Goal: Information Seeking & Learning: Learn about a topic

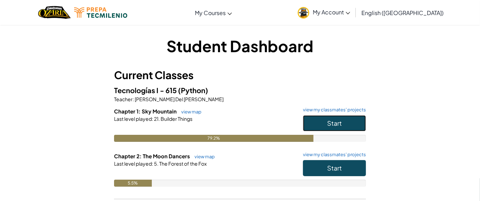
click at [331, 120] on span "Start" at bounding box center [334, 123] width 15 height 8
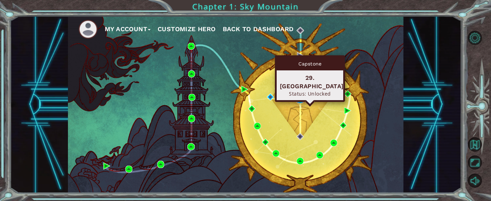
click at [297, 98] on img at bounding box center [299, 99] width 7 height 7
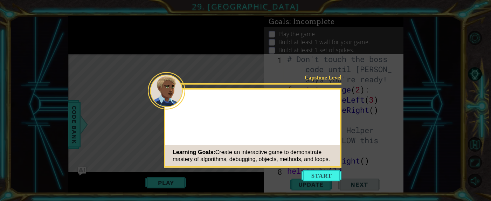
click at [322, 174] on button "Start" at bounding box center [321, 175] width 40 height 11
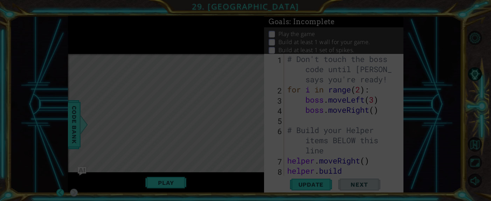
drag, startPoint x: 337, startPoint y: 61, endPoint x: 256, endPoint y: 33, distance: 86.1
click at [256, 33] on icon at bounding box center [245, 100] width 491 height 201
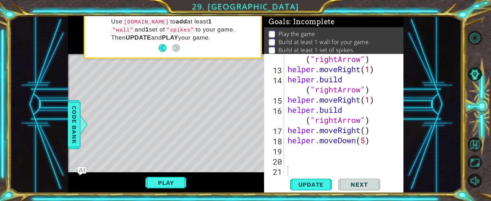
scroll to position [183, 0]
click at [317, 186] on span "Update" at bounding box center [311, 184] width 40 height 7
click at [173, 177] on button "Play" at bounding box center [165, 182] width 41 height 13
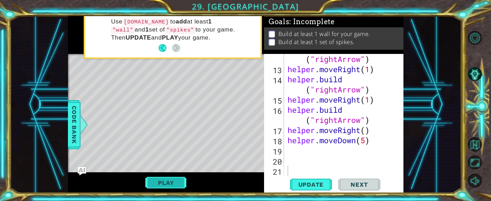
click at [172, 182] on button "Play" at bounding box center [165, 182] width 41 height 13
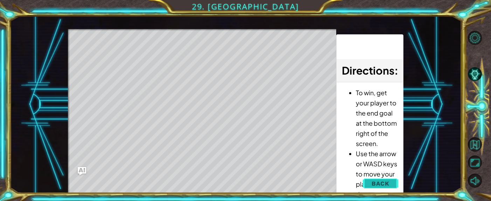
click at [379, 187] on button "Back" at bounding box center [380, 183] width 35 height 14
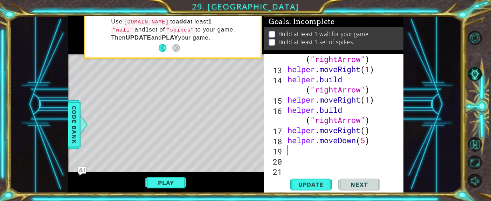
click at [309, 148] on div "helper . build ( "rightArrow" ) helper . moveRight ( 1 ) helper . build ( "righ…" at bounding box center [340, 120] width 109 height 152
click at [365, 139] on div "helper . build ( "rightArrow" ) helper . moveRight ( 1 ) helper . build ( "righ…" at bounding box center [340, 120] width 109 height 152
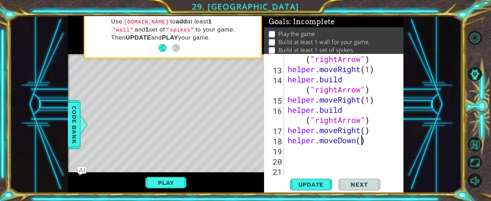
type textarea "helper.moveDown(2)"
click at [298, 154] on div "helper . build ( "rightArrow" ) helper . moveRight ( 1 ) helper . build ( "righ…" at bounding box center [340, 120] width 109 height 152
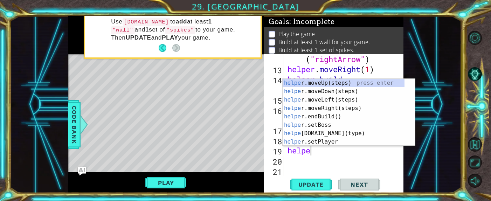
type textarea "helper"
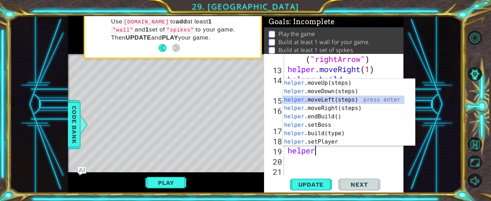
click at [339, 101] on div "helper .moveUp(steps) press enter helper .moveDown(steps) press enter helper .m…" at bounding box center [343, 121] width 122 height 84
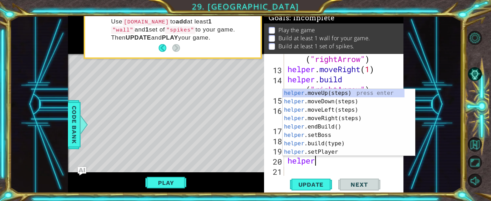
scroll to position [21, 0]
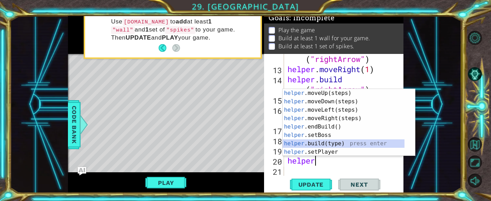
click at [336, 143] on div "helper .moveUp(steps) press enter helper .moveDown(steps) press enter helper .m…" at bounding box center [343, 131] width 122 height 84
type textarea "[DOMAIN_NAME]("wall")"
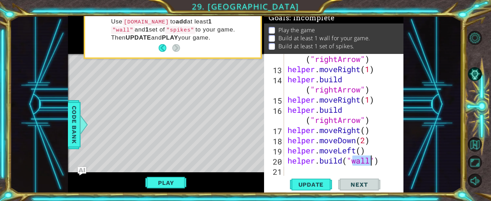
click at [386, 160] on div "helper . build ( "rightArrow" ) helper . moveRight ( 1 ) helper . build ( "righ…" at bounding box center [340, 120] width 109 height 152
click at [292, 188] on button "Update" at bounding box center [311, 184] width 42 height 14
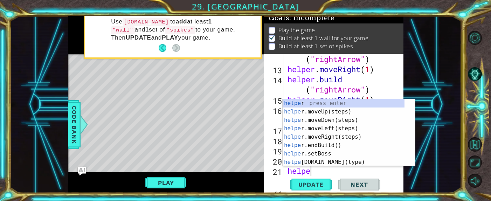
type textarea "helper"
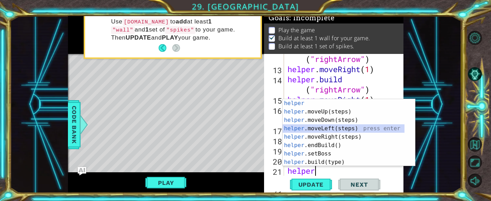
click at [341, 129] on div "helper press enter helper .moveUp(steps) press enter helper .moveDown(steps) pr…" at bounding box center [343, 141] width 122 height 84
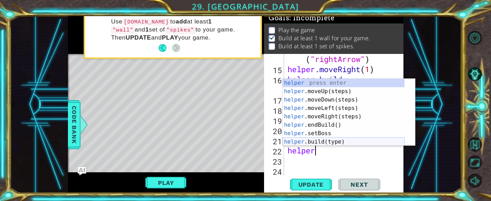
click at [349, 143] on div "helper press enter helper .moveUp(steps) press enter helper .moveDown(steps) pr…" at bounding box center [343, 121] width 122 height 84
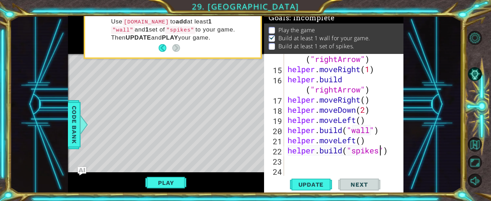
scroll to position [0, 4]
type textarea "[DOMAIN_NAME]("spikes")"
click at [71, 109] on span "Code Bank" at bounding box center [74, 124] width 11 height 43
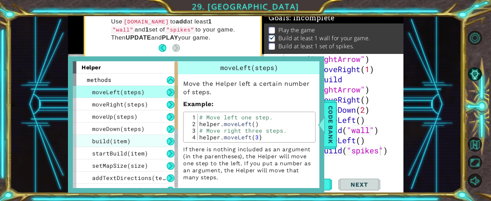
click at [130, 139] on div "build(item)" at bounding box center [125, 141] width 105 height 12
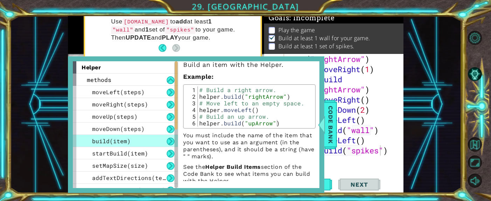
scroll to position [25, 0]
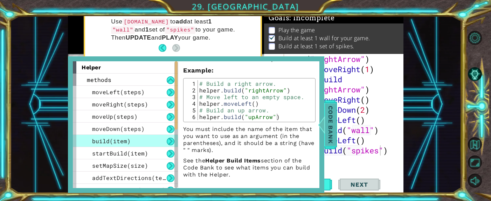
click at [320, 114] on div at bounding box center [321, 124] width 9 height 21
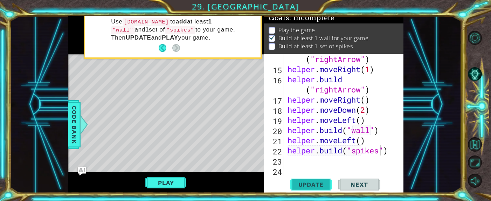
click at [305, 181] on span "Update" at bounding box center [311, 184] width 40 height 7
click at [311, 185] on span "Update" at bounding box center [311, 184] width 40 height 7
click at [323, 159] on div "helper . build ( "rightArrow" ) helper . moveRight ( 1 ) helper . build ( "righ…" at bounding box center [340, 120] width 109 height 152
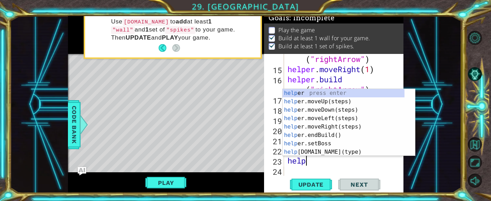
type textarea "helper"
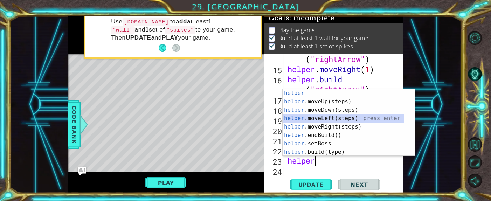
click at [351, 122] on div "helper press enter helper .moveUp(steps) press enter helper .moveDown(steps) pr…" at bounding box center [343, 131] width 122 height 84
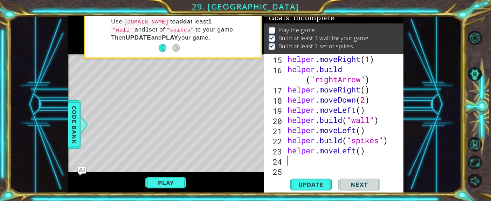
scroll to position [223, 0]
click at [320, 181] on span "Update" at bounding box center [311, 184] width 40 height 7
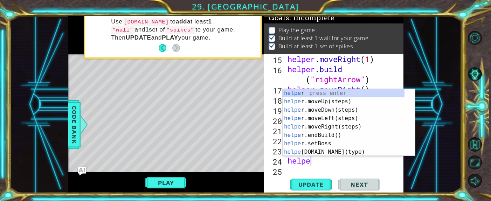
type textarea "helper"
click at [349, 110] on div "helper press enter helper .moveUp(steps) press enter helper .moveDown(steps) pr…" at bounding box center [343, 131] width 122 height 84
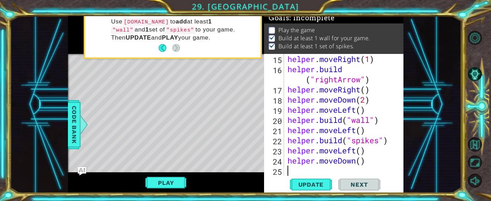
scroll to position [233, 0]
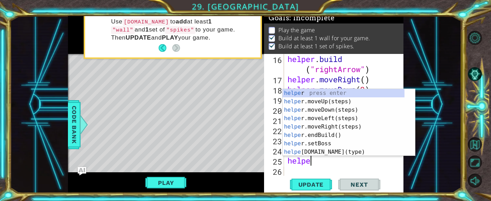
type textarea "helper"
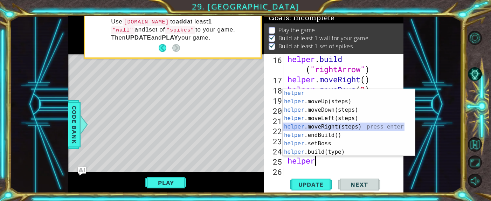
click at [351, 127] on div "helper press enter helper .moveUp(steps) press enter helper .moveDown(steps) pr…" at bounding box center [343, 131] width 122 height 84
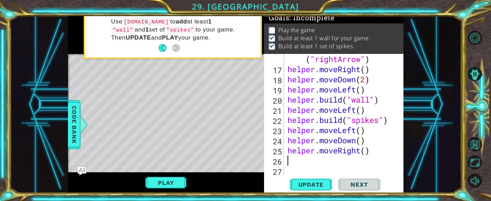
scroll to position [244, 0]
click at [366, 153] on div "helper . build ( "rightArrow" ) helper . moveRight ( ) helper . moveDown ( 2 ) …" at bounding box center [340, 120] width 109 height 152
type textarea "helper.moveRight(3)"
click at [316, 190] on button "Update" at bounding box center [311, 184] width 42 height 14
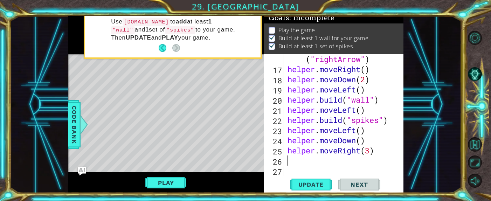
click at [315, 165] on div "helper . build ( "rightArrow" ) helper . moveRight ( ) helper . moveDown ( 2 ) …" at bounding box center [340, 120] width 109 height 152
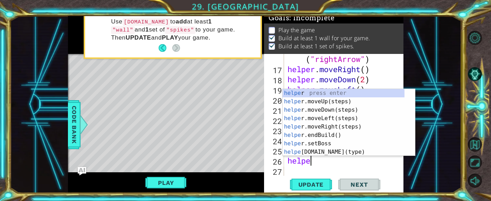
scroll to position [0, 1]
type textarea "helper"
click at [346, 106] on div "helper press enter helper .moveUp(steps) press enter helper .moveDown(steps) pr…" at bounding box center [343, 131] width 122 height 84
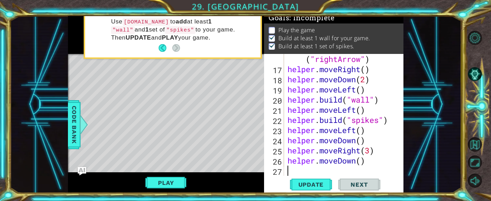
scroll to position [254, 0]
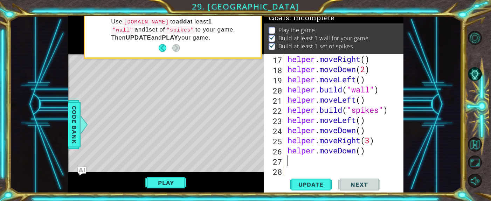
drag, startPoint x: 361, startPoint y: 150, endPoint x: 364, endPoint y: 141, distance: 9.4
click at [361, 153] on div "helper . moveRight ( ) helper . moveDown ( 2 ) helper . moveLeft ( ) helper . b…" at bounding box center [340, 125] width 109 height 142
click at [316, 188] on button "Update" at bounding box center [311, 184] width 42 height 14
click at [177, 181] on button "Play" at bounding box center [165, 182] width 41 height 13
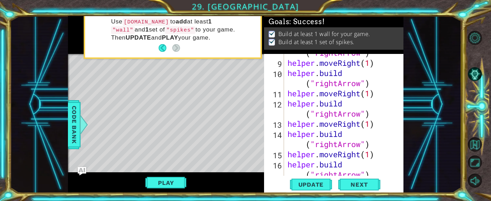
scroll to position [0, 0]
click at [370, 186] on span "Next" at bounding box center [358, 184] width 31 height 7
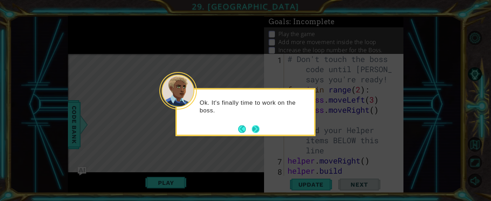
click at [253, 126] on button "Next" at bounding box center [256, 129] width 8 height 8
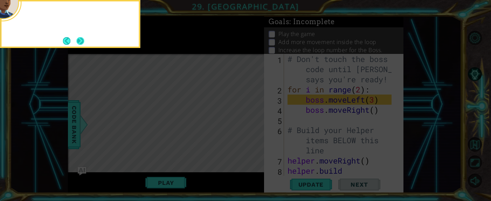
click at [80, 40] on button "Next" at bounding box center [80, 41] width 8 height 8
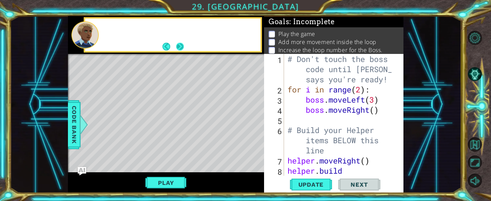
click at [180, 46] on button "Next" at bounding box center [180, 47] width 8 height 8
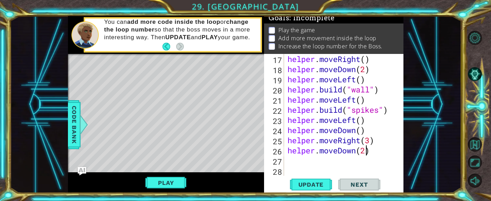
scroll to position [254, 0]
drag, startPoint x: 376, startPoint y: 152, endPoint x: 291, endPoint y: 152, distance: 85.1
click at [291, 152] on div "helper . moveRight ( ) helper . moveDown ( 2 ) helper . moveLeft ( ) helper . b…" at bounding box center [340, 125] width 109 height 142
type textarea "h"
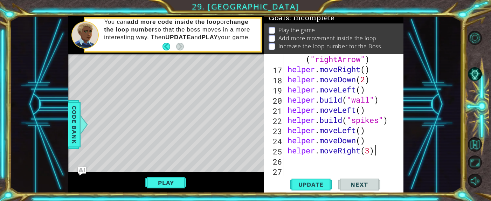
scroll to position [244, 0]
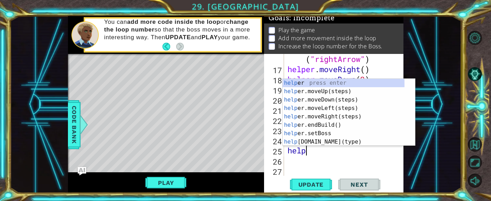
type textarea "h"
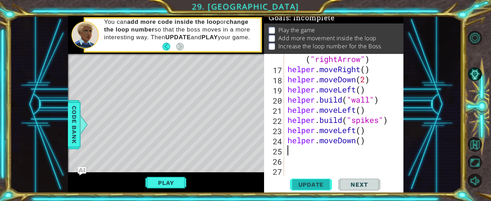
click at [305, 181] on span "Update" at bounding box center [311, 184] width 40 height 7
drag, startPoint x: 367, startPoint y: 139, endPoint x: 283, endPoint y: 137, distance: 83.7
click at [283, 137] on div "16 17 18 19 20 21 22 23 24 25 26 27 helper . build ( "rightArrow" ) helper . mo…" at bounding box center [333, 115] width 138 height 122
type textarea "helper.moveDown()"
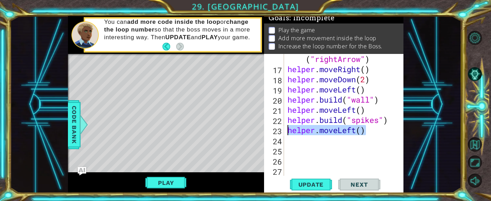
drag, startPoint x: 369, startPoint y: 129, endPoint x: 285, endPoint y: 130, distance: 84.7
click at [285, 130] on div "16 17 18 19 20 21 22 23 24 25 26 27 helper . build ( "rightArrow" ) helper . mo…" at bounding box center [333, 115] width 138 height 122
type textarea "helper.moveLeft()"
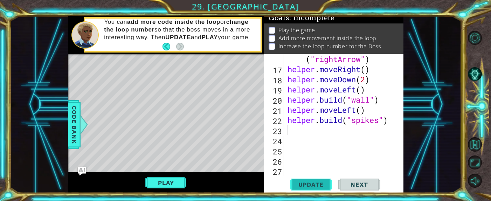
click at [302, 180] on button "Update" at bounding box center [311, 184] width 42 height 14
click at [308, 182] on span "Update" at bounding box center [311, 184] width 40 height 7
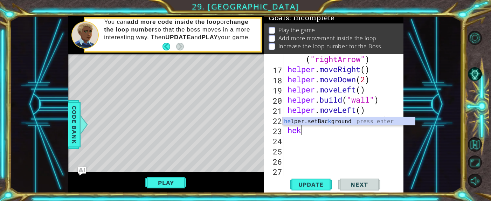
type textarea "hel"
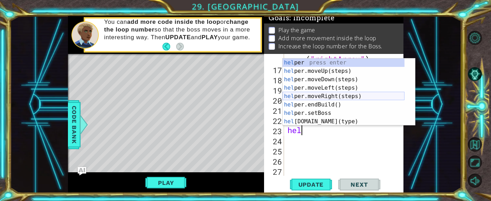
click at [338, 93] on div "hel per press enter hel per.moveUp(steps) press enter hel per.moveDown(steps) p…" at bounding box center [343, 100] width 122 height 84
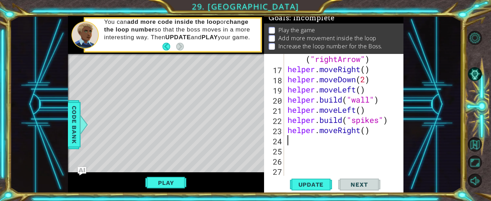
click at [369, 130] on div "helper . build ( "rightArrow" ) helper . moveRight ( ) helper . moveDown ( 2 ) …" at bounding box center [340, 120] width 109 height 152
click at [367, 132] on div "helper . build ( "rightArrow" ) helper . moveRight ( ) helper . moveDown ( 2 ) …" at bounding box center [340, 120] width 109 height 152
click at [320, 186] on span "Update" at bounding box center [311, 184] width 40 height 7
type textarea "helper.moveRight(2)"
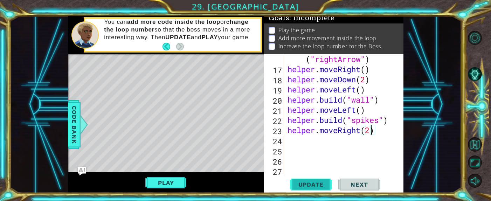
click at [327, 187] on span "Update" at bounding box center [311, 184] width 40 height 7
click at [314, 140] on div "helper . build ( "rightArrow" ) helper . moveRight ( ) helper . moveDown ( 2 ) …" at bounding box center [340, 120] width 109 height 152
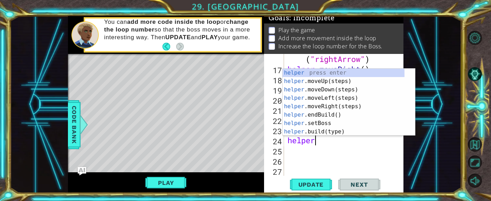
scroll to position [0, 1]
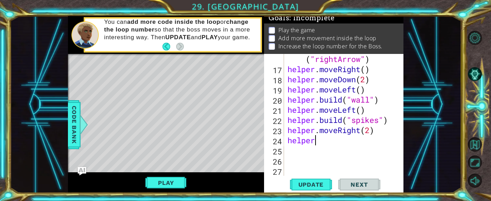
click at [344, 136] on div "helper . build ( "rightArrow" ) helper . moveRight ( ) helper . moveDown ( 2 ) …" at bounding box center [340, 120] width 109 height 152
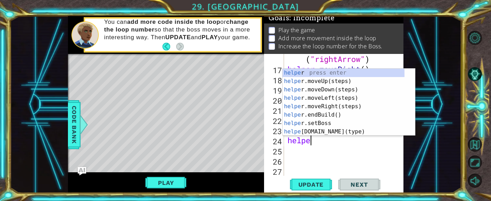
type textarea "help"
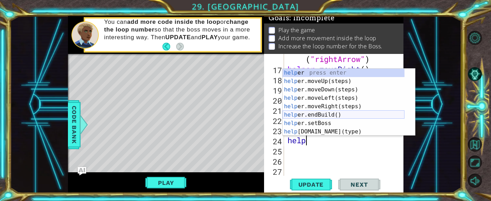
click at [341, 118] on div "help er press enter help er.moveUp(steps) press enter help er.moveDown(steps) p…" at bounding box center [343, 111] width 122 height 84
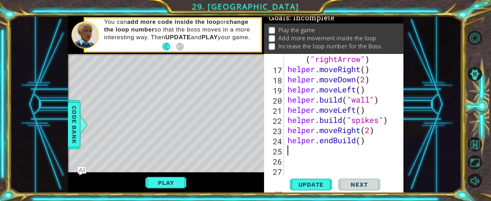
scroll to position [0, 0]
click at [368, 139] on div "helper . build ( "rightArrow" ) helper . moveRight ( ) helper . moveDown ( 2 ) …" at bounding box center [340, 120] width 109 height 152
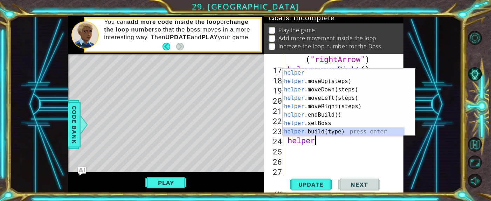
click at [338, 131] on div "helper press enter helper .moveUp(steps) press enter helper .moveDown(steps) pr…" at bounding box center [343, 111] width 122 height 84
type textarea "[DOMAIN_NAME]("wall")"
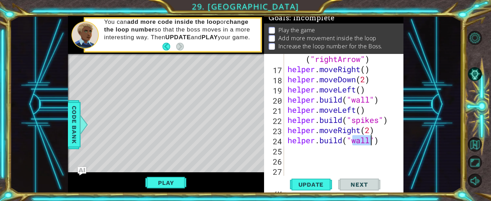
click at [325, 163] on div "helper . build ( "rightArrow" ) helper . moveRight ( ) helper . moveDown ( 2 ) …" at bounding box center [340, 120] width 109 height 152
click at [318, 188] on button "Update" at bounding box center [311, 184] width 42 height 14
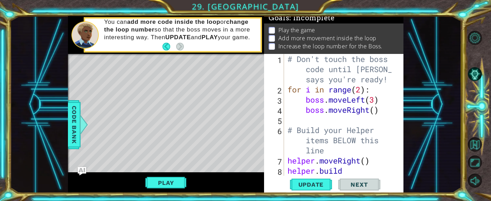
click at [377, 98] on div "# Don't touch the boss code until [PERSON_NAME] says you're ready! for i in ran…" at bounding box center [340, 140] width 109 height 173
click at [379, 99] on div "# Don't touch the boss code until [PERSON_NAME] says you're ready! for i in ran…" at bounding box center [340, 140] width 109 height 173
click at [315, 184] on span "Update" at bounding box center [311, 184] width 40 height 7
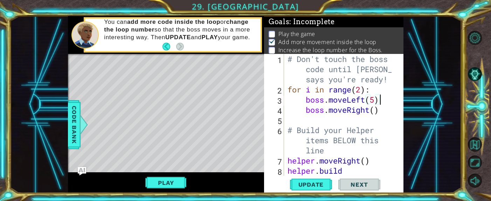
scroll to position [21, 0]
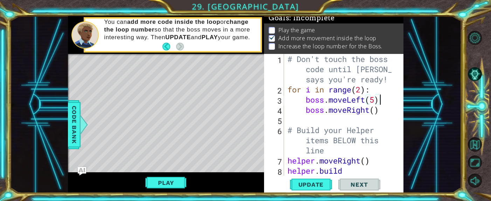
click at [375, 112] on div "# Don't touch the boss code until [PERSON_NAME] says you're ready! for i in ran…" at bounding box center [340, 140] width 109 height 173
click at [302, 185] on span "Update" at bounding box center [311, 184] width 40 height 7
click at [362, 88] on div "# Don't touch the boss code until [PERSON_NAME] says you're ready! for i in ran…" at bounding box center [340, 140] width 109 height 173
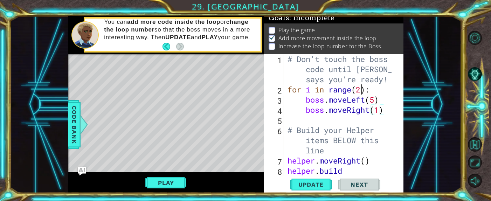
scroll to position [0, 3]
click at [309, 183] on span "Update" at bounding box center [311, 184] width 40 height 7
click at [378, 109] on div "# Don't touch the boss code until [PERSON_NAME] says you're ready! for i in ran…" at bounding box center [340, 140] width 109 height 173
click at [319, 183] on span "Update" at bounding box center [311, 184] width 40 height 7
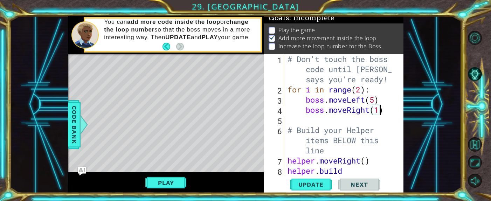
scroll to position [0, 4]
click at [305, 188] on button "Update" at bounding box center [311, 184] width 42 height 14
click at [362, 89] on div "# Don't touch the boss code until [PERSON_NAME] says you're ready! for i in ran…" at bounding box center [340, 140] width 109 height 173
click at [319, 177] on div "for i in range(3): 1 2 3 4 5 6 7 8 # Don't touch the boss code until [PERSON_NA…" at bounding box center [333, 123] width 139 height 139
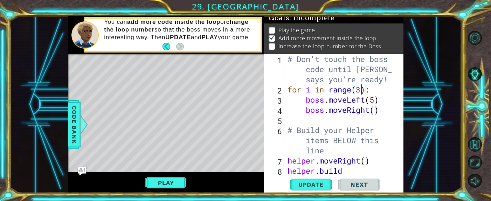
click at [327, 190] on button "Update" at bounding box center [311, 184] width 42 height 14
drag, startPoint x: 378, startPoint y: 110, endPoint x: 378, endPoint y: 91, distance: 19.3
click at [377, 110] on div "# Don't touch the boss code until [PERSON_NAME] says you're ready! for i in ran…" at bounding box center [340, 140] width 109 height 173
click at [321, 184] on span "Update" at bounding box center [311, 184] width 40 height 7
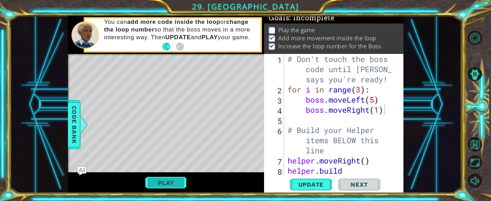
click at [173, 180] on button "Play" at bounding box center [165, 182] width 41 height 13
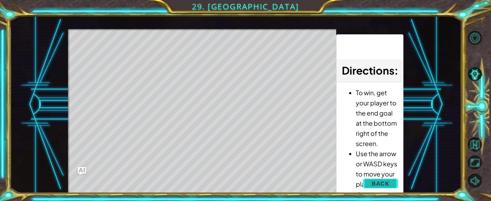
click at [366, 181] on button "Back" at bounding box center [380, 183] width 35 height 14
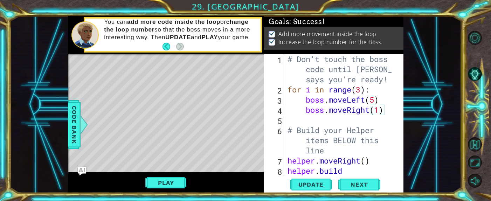
click at [362, 89] on div "# Don't touch the boss code until [PERSON_NAME] says you're ready! for i in ran…" at bounding box center [340, 140] width 109 height 173
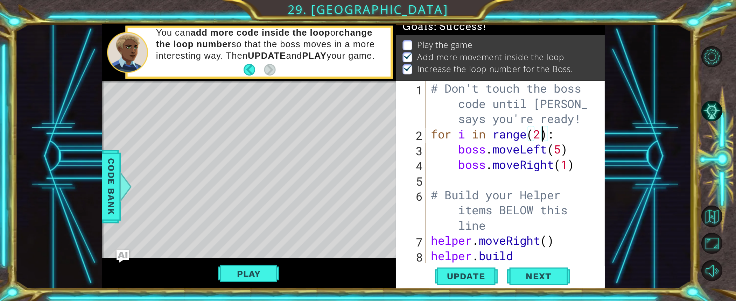
scroll to position [7, 0]
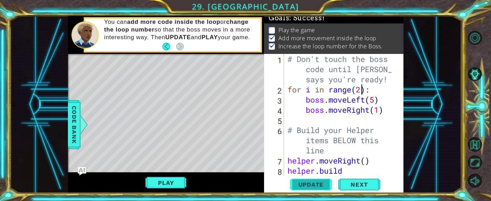
type textarea "for i in range(2):"
click at [307, 189] on button "Update" at bounding box center [311, 184] width 42 height 14
click at [368, 189] on button "Next" at bounding box center [359, 185] width 42 height 14
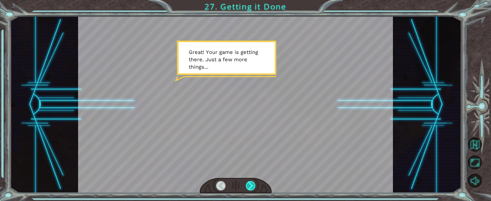
click at [246, 182] on div at bounding box center [250, 185] width 9 height 9
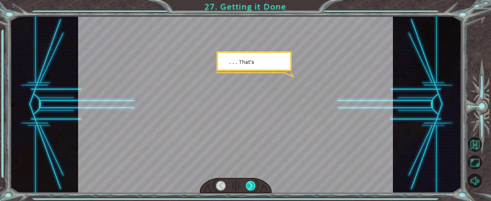
click at [246, 182] on div at bounding box center [250, 185] width 9 height 9
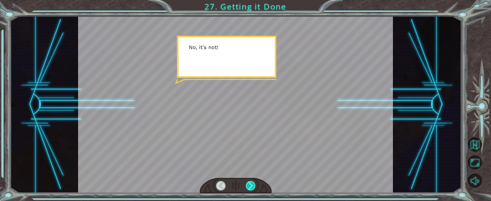
click at [246, 182] on div at bounding box center [250, 185] width 9 height 9
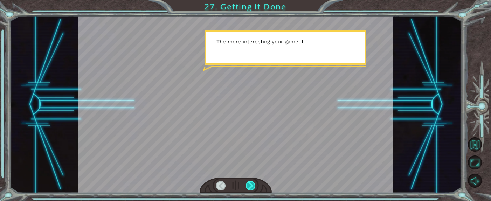
click at [246, 182] on div at bounding box center [250, 185] width 9 height 9
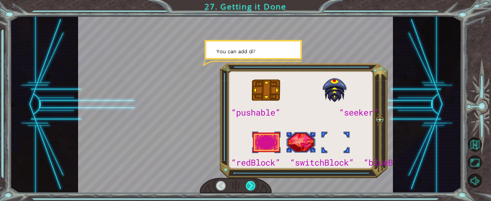
click at [246, 182] on div at bounding box center [250, 185] width 9 height 9
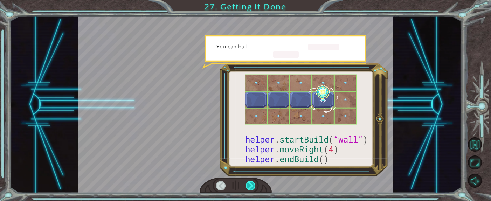
click at [246, 182] on div at bounding box center [250, 185] width 9 height 9
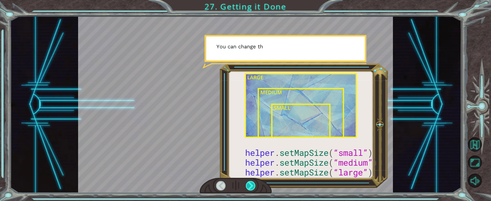
click at [246, 182] on div at bounding box center [250, 185] width 9 height 9
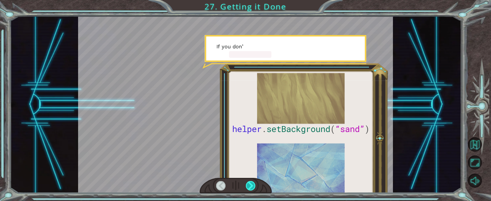
click at [246, 182] on div at bounding box center [250, 185] width 9 height 9
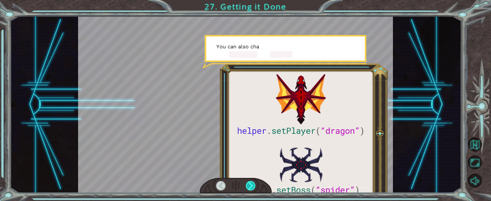
click at [246, 182] on div at bounding box center [250, 185] width 9 height 9
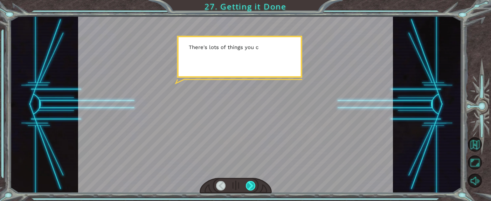
click at [246, 182] on div at bounding box center [250, 185] width 9 height 9
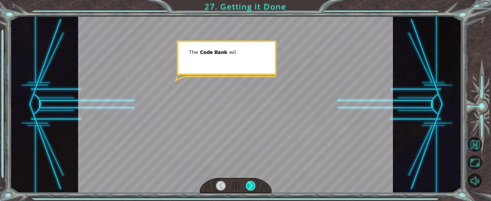
click at [246, 182] on div at bounding box center [250, 185] width 9 height 9
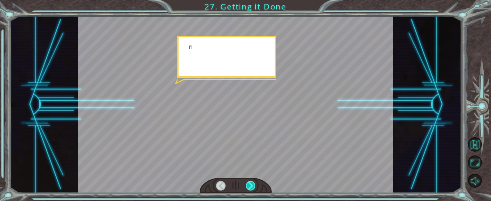
click at [246, 182] on div at bounding box center [250, 185] width 9 height 9
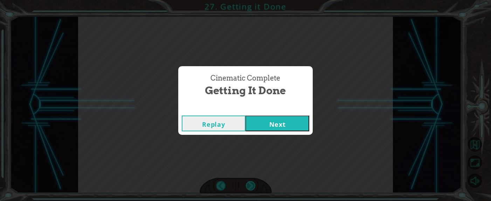
click at [246, 182] on div "Cinematic Complete Getting it Done Replay Next" at bounding box center [245, 100] width 491 height 201
click at [301, 116] on button "Next" at bounding box center [277, 124] width 64 height 16
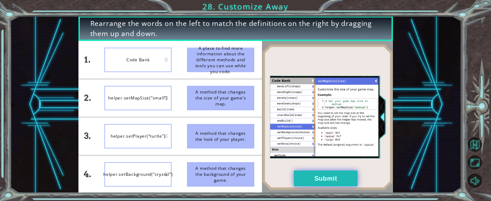
click at [349, 179] on button "Submit" at bounding box center [326, 178] width 64 height 16
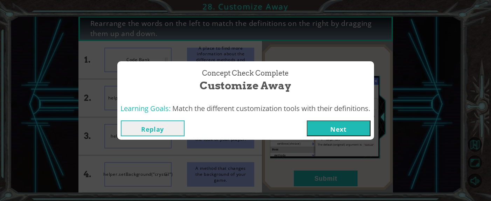
click at [347, 130] on button "Next" at bounding box center [339, 128] width 64 height 16
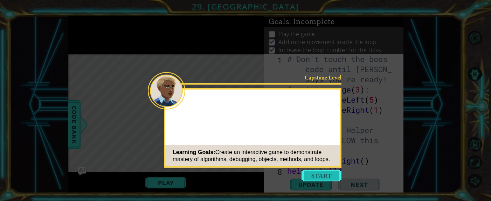
click at [329, 172] on button "Start" at bounding box center [321, 175] width 40 height 11
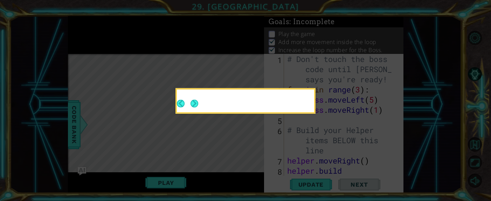
click at [192, 103] on button "Next" at bounding box center [194, 104] width 8 height 8
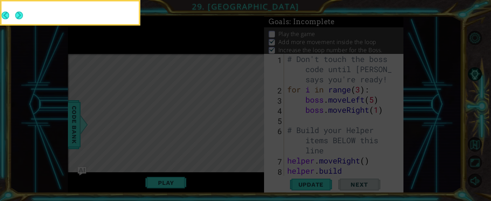
click at [19, 13] on button "Next" at bounding box center [19, 16] width 8 height 8
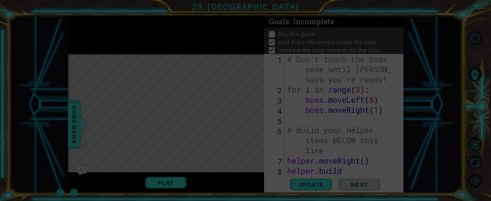
click at [300, 135] on icon at bounding box center [245, 100] width 491 height 201
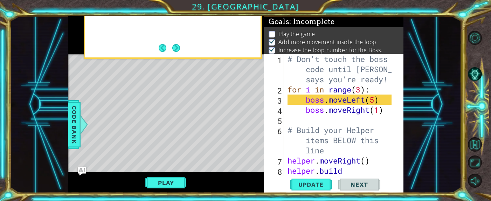
click at [262, 59] on div at bounding box center [173, 35] width 179 height 48
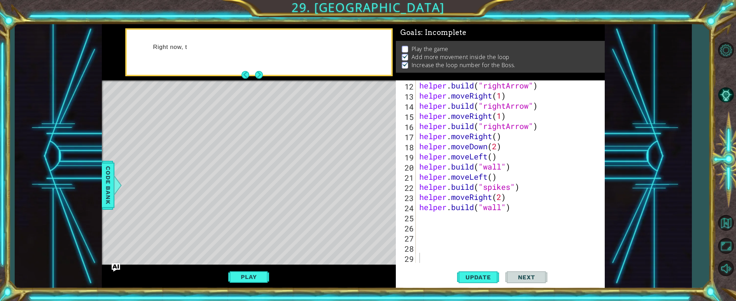
scroll to position [132, 0]
click at [255, 74] on button "Next" at bounding box center [259, 75] width 8 height 8
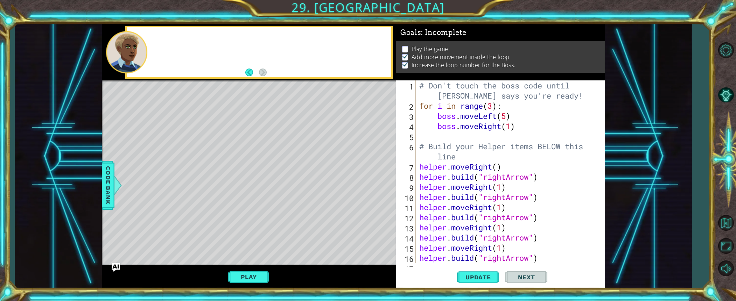
scroll to position [0, 0]
click at [479, 201] on div "1 ההההההההההההההההההההההההההההההההההההההההההההההההההההההההההההההההההההההההההההה…" at bounding box center [368, 150] width 736 height 301
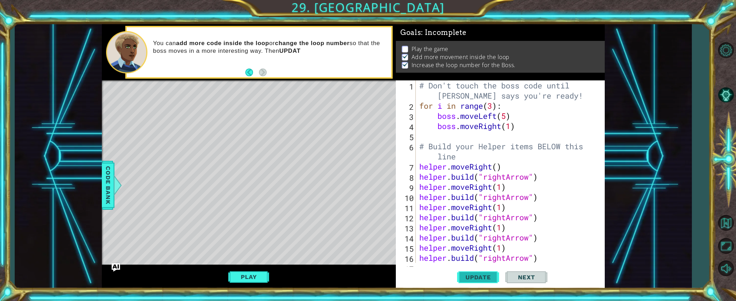
click at [480, 201] on span "Update" at bounding box center [479, 277] width 40 height 7
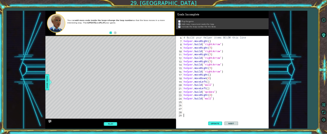
scroll to position [61, 0]
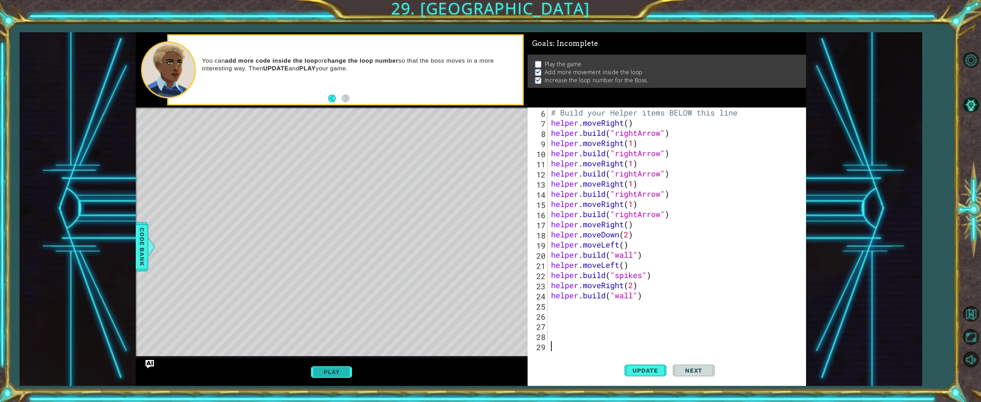
click at [349, 201] on button "Play" at bounding box center [331, 371] width 41 height 13
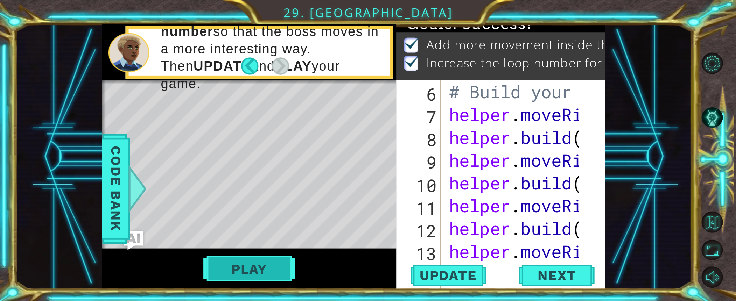
scroll to position [61, 0]
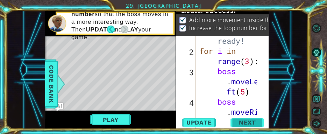
click at [241, 124] on span "Next" at bounding box center [247, 122] width 31 height 7
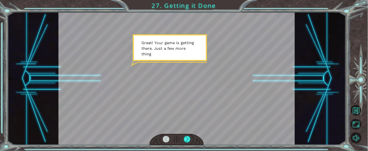
click at [183, 136] on div at bounding box center [176, 140] width 54 height 12
click at [187, 138] on div at bounding box center [187, 139] width 7 height 7
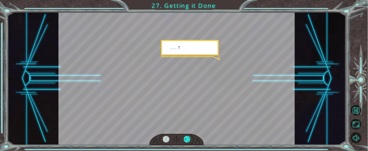
click at [187, 138] on div at bounding box center [187, 139] width 7 height 7
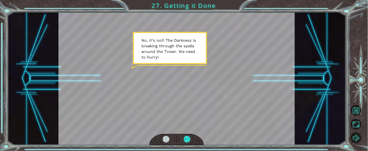
click at [187, 138] on div at bounding box center [187, 139] width 7 height 7
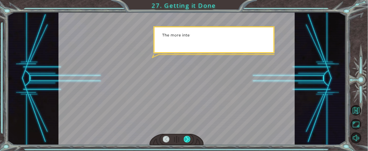
click at [187, 138] on div at bounding box center [187, 139] width 7 height 7
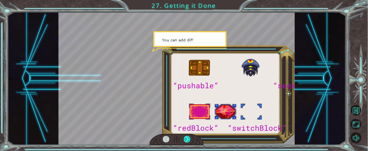
click at [187, 138] on div at bounding box center [187, 139] width 7 height 7
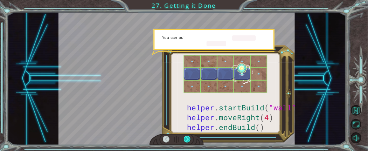
click at [187, 138] on div at bounding box center [187, 139] width 7 height 7
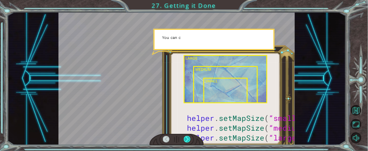
click at [187, 138] on div at bounding box center [187, 139] width 7 height 7
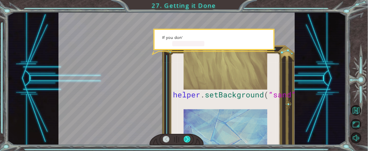
click at [187, 138] on div at bounding box center [187, 139] width 7 height 7
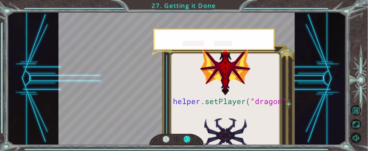
click at [187, 138] on div at bounding box center [187, 139] width 7 height 7
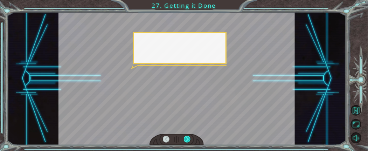
click at [187, 138] on div at bounding box center [187, 139] width 7 height 7
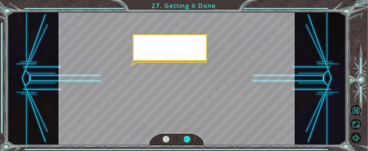
click at [187, 138] on div at bounding box center [187, 139] width 7 height 7
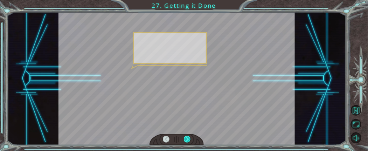
click at [187, 138] on div at bounding box center [187, 139] width 7 height 7
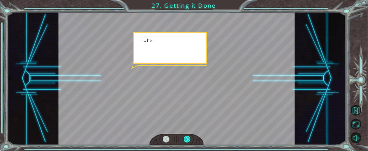
click at [187, 138] on div at bounding box center [187, 139] width 7 height 7
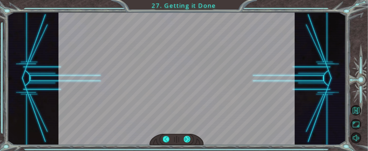
click at [187, 138] on div at bounding box center [187, 139] width 7 height 7
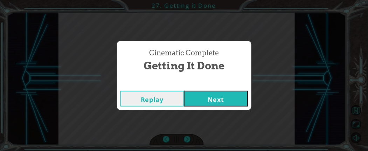
click at [226, 103] on button "Next" at bounding box center [216, 99] width 64 height 16
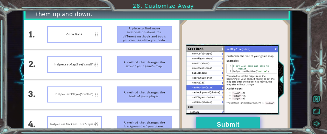
click at [236, 125] on button "Submit" at bounding box center [228, 125] width 64 height 16
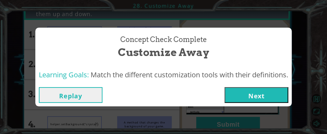
click at [242, 92] on button "Next" at bounding box center [257, 95] width 64 height 16
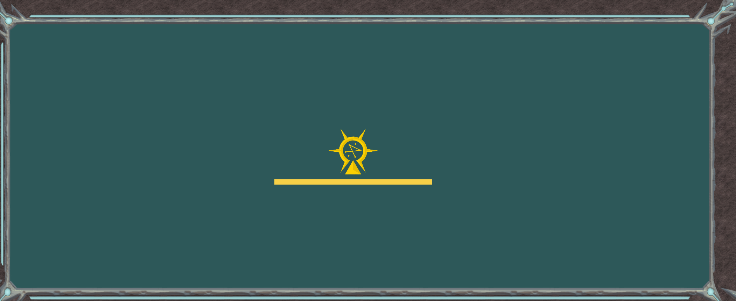
click at [480, 79] on div "Goals Error loading from server. Try refreshing the page. You'll need to join a…" at bounding box center [368, 150] width 736 height 301
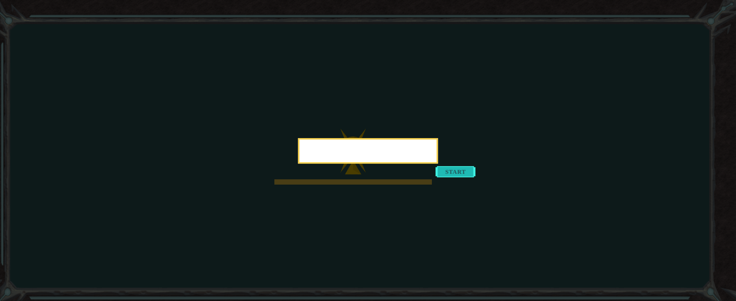
click at [438, 164] on div at bounding box center [368, 151] width 140 height 26
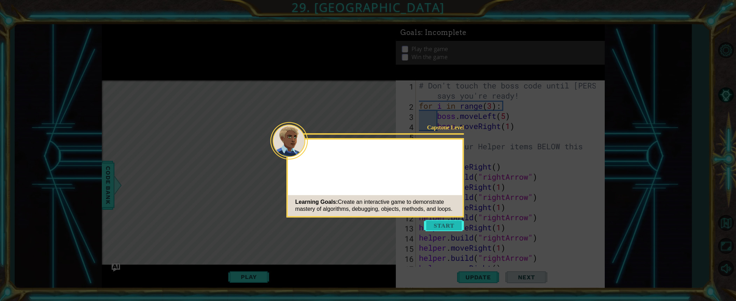
click at [448, 201] on button "Start" at bounding box center [444, 225] width 40 height 11
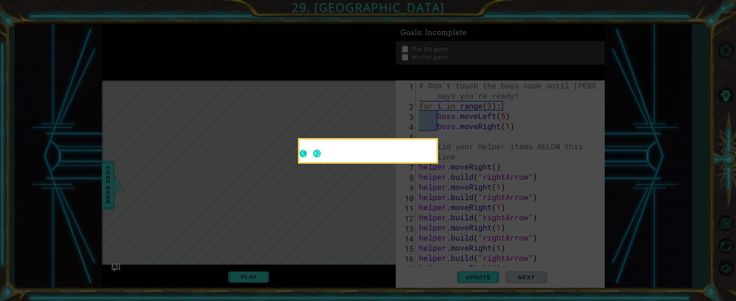
click at [312, 157] on button "Back" at bounding box center [307, 154] width 14 height 8
click at [320, 155] on footer at bounding box center [310, 153] width 21 height 17
click at [318, 155] on button "Next" at bounding box center [317, 154] width 8 height 8
click at [319, 155] on button "Next" at bounding box center [317, 154] width 8 height 8
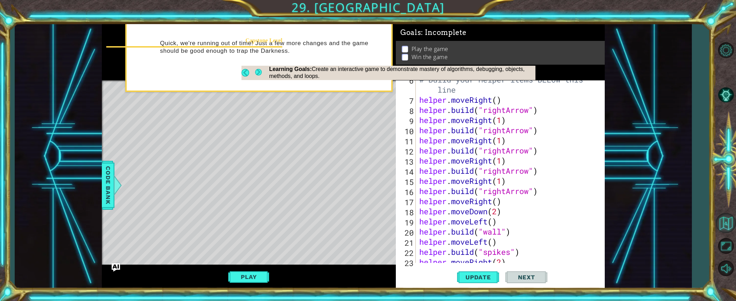
click at [480, 201] on button "Back to Map" at bounding box center [726, 223] width 20 height 20
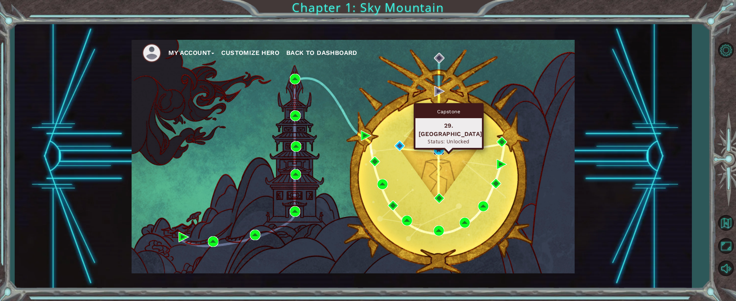
click at [440, 150] on img at bounding box center [439, 150] width 11 height 11
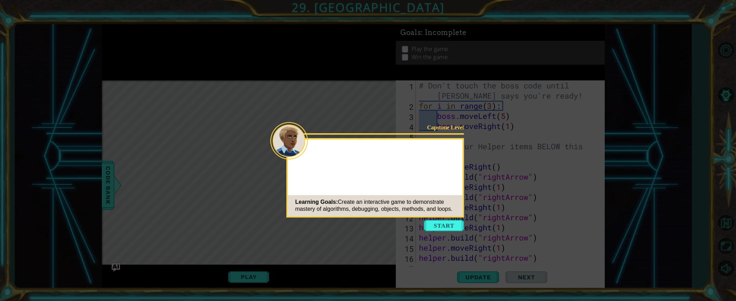
click at [452, 201] on button "Start" at bounding box center [444, 225] width 40 height 11
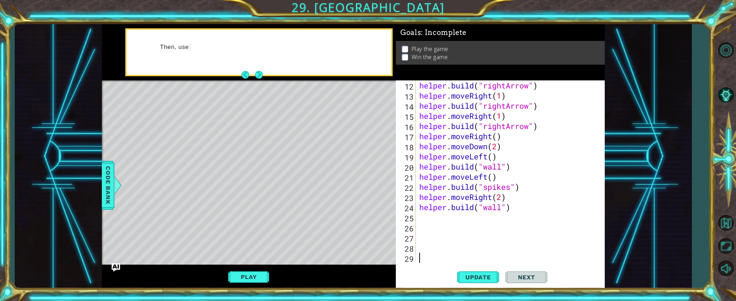
scroll to position [132, 0]
click at [480, 201] on button "Back to Map" at bounding box center [726, 223] width 20 height 20
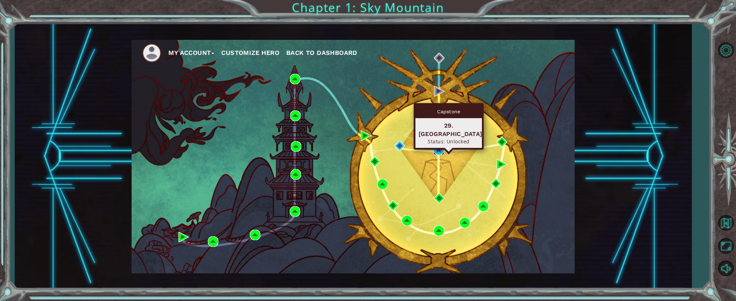
click at [438, 146] on img at bounding box center [439, 150] width 11 height 11
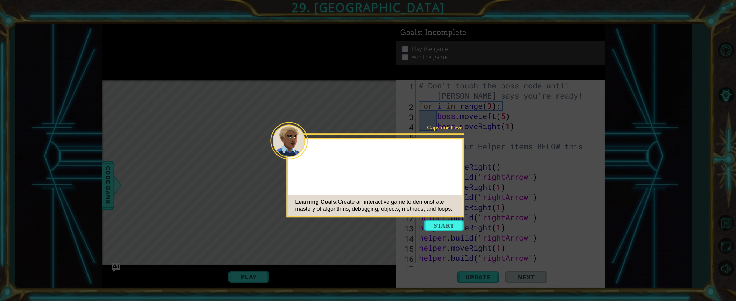
click at [440, 201] on button "Start" at bounding box center [444, 225] width 40 height 11
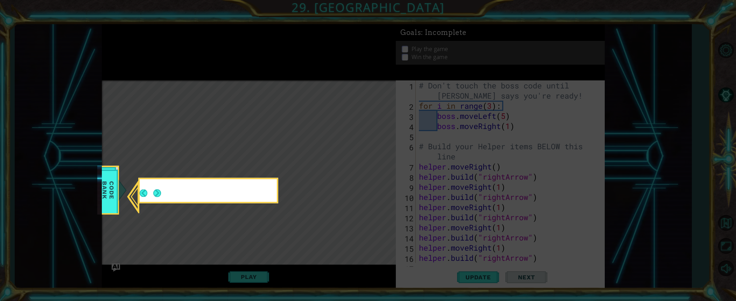
click at [155, 192] on button "Next" at bounding box center [157, 194] width 8 height 8
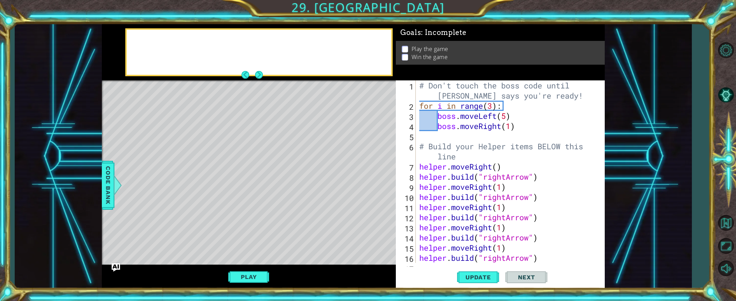
click at [263, 79] on button "Next" at bounding box center [259, 75] width 8 height 8
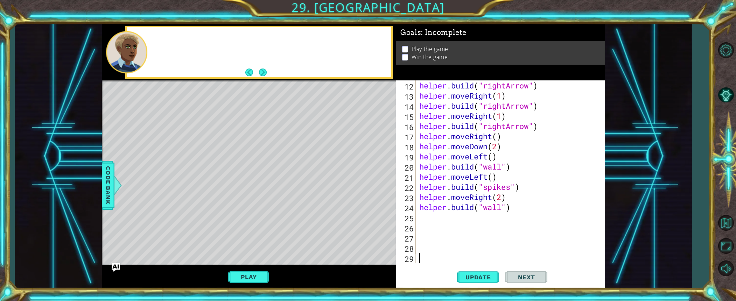
scroll to position [132, 0]
click at [260, 71] on button "Next" at bounding box center [263, 73] width 8 height 8
click at [478, 201] on span "Update" at bounding box center [479, 277] width 40 height 7
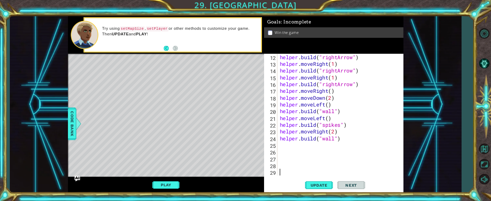
scroll to position [0, 0]
click at [407, 41] on div "Win the game" at bounding box center [500, 49] width 209 height 16
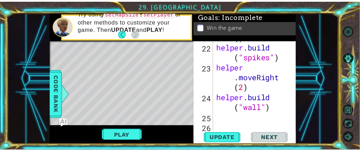
scroll to position [680, 0]
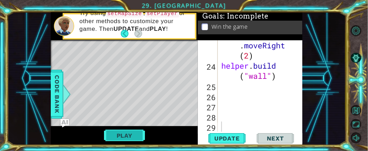
click at [125, 136] on button "Play" at bounding box center [124, 135] width 41 height 13
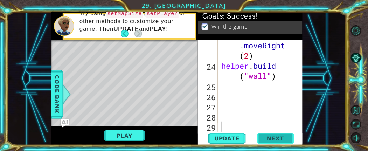
click at [264, 138] on span "Next" at bounding box center [275, 138] width 31 height 7
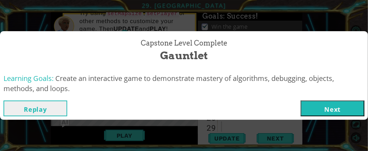
click at [331, 110] on button "Next" at bounding box center [333, 108] width 64 height 16
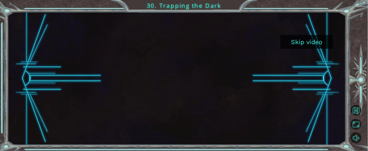
click at [300, 36] on button "Skip video" at bounding box center [306, 42] width 53 height 14
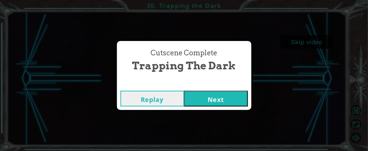
click at [232, 99] on button "Next" at bounding box center [216, 99] width 64 height 16
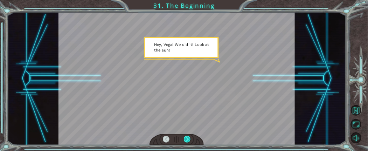
click at [188, 137] on div at bounding box center [187, 139] width 7 height 7
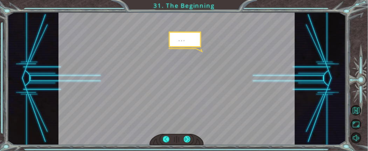
click at [188, 138] on div at bounding box center [187, 139] width 7 height 7
click at [188, 139] on div at bounding box center [187, 139] width 7 height 7
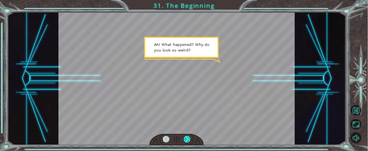
click at [188, 139] on div at bounding box center [187, 139] width 7 height 7
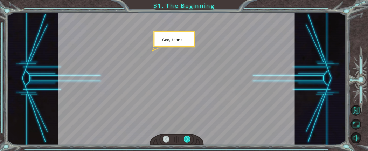
click at [188, 139] on div at bounding box center [187, 139] width 7 height 7
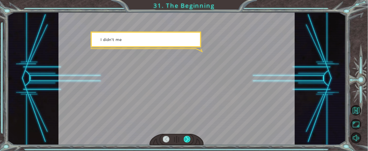
click at [188, 139] on div at bounding box center [187, 139] width 7 height 7
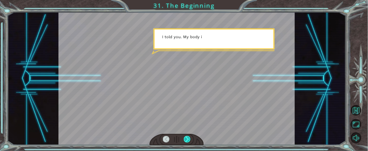
click at [188, 139] on div at bounding box center [187, 139] width 7 height 7
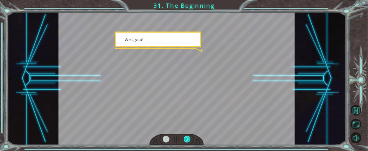
click at [188, 139] on div at bounding box center [187, 139] width 7 height 7
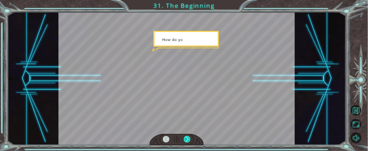
click at [188, 139] on div at bounding box center [187, 139] width 7 height 7
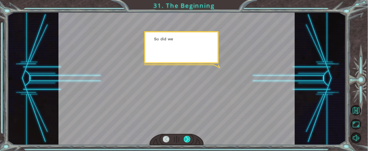
click at [188, 139] on div at bounding box center [187, 139] width 7 height 7
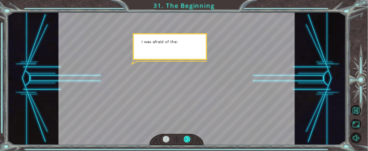
click at [188, 139] on div at bounding box center [187, 139] width 7 height 7
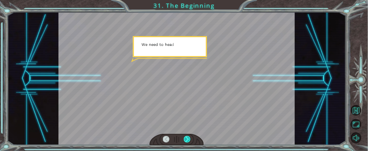
click at [188, 139] on div at bounding box center [187, 139] width 7 height 7
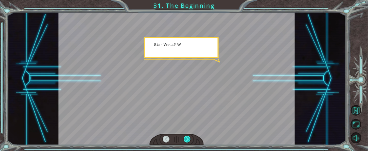
click at [188, 139] on div at bounding box center [187, 139] width 7 height 7
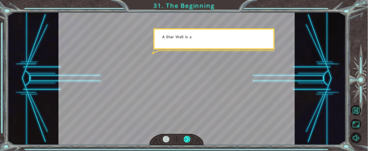
click at [188, 139] on div at bounding box center [187, 139] width 7 height 7
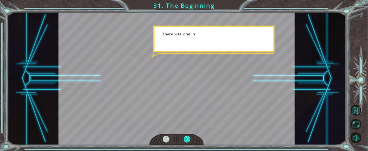
click at [188, 139] on div at bounding box center [187, 139] width 7 height 7
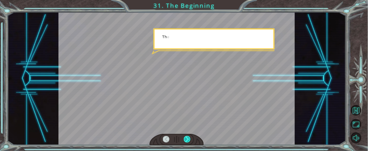
click at [188, 139] on div at bounding box center [187, 139] width 7 height 7
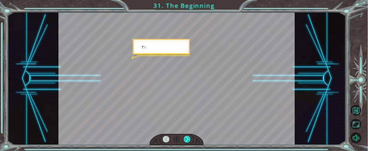
click at [188, 139] on div at bounding box center [187, 139] width 7 height 7
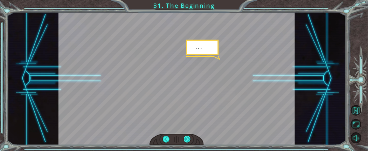
click at [188, 139] on div at bounding box center [187, 139] width 7 height 7
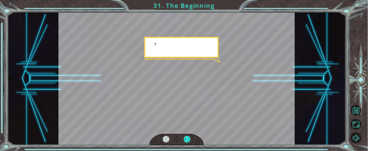
click at [188, 139] on div at bounding box center [187, 139] width 7 height 7
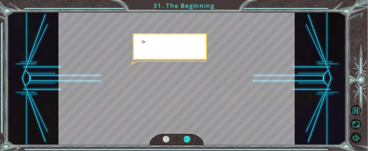
click at [188, 139] on div at bounding box center [187, 139] width 7 height 7
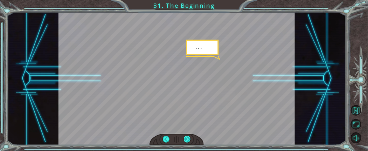
click at [188, 139] on div at bounding box center [187, 139] width 7 height 7
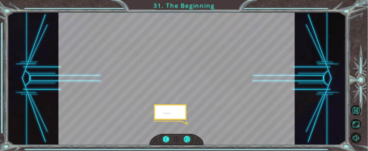
click at [188, 139] on div at bounding box center [187, 139] width 7 height 7
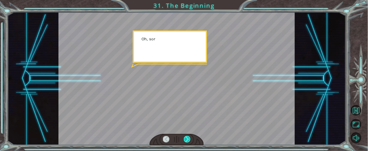
click at [188, 138] on div at bounding box center [187, 139] width 7 height 7
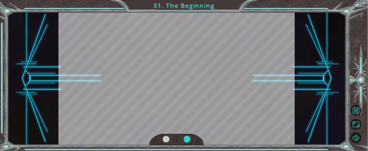
click at [188, 138] on div at bounding box center [187, 139] width 7 height 7
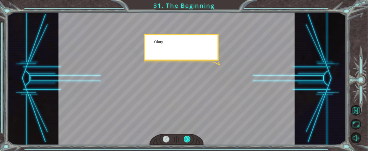
click at [188, 138] on div at bounding box center [187, 139] width 7 height 7
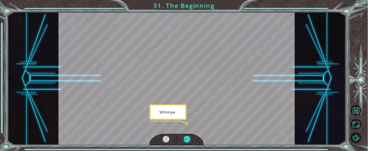
click at [188, 138] on div at bounding box center [187, 139] width 7 height 7
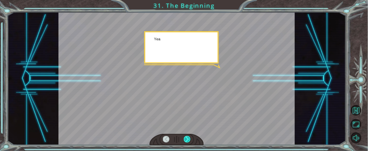
click at [188, 138] on div at bounding box center [187, 139] width 7 height 7
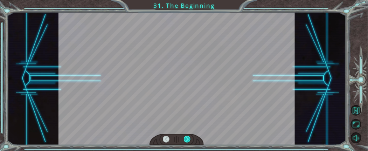
click at [188, 138] on div at bounding box center [187, 139] width 7 height 7
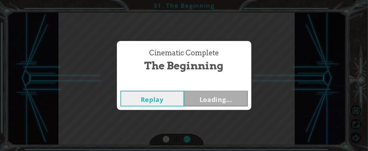
click at [188, 0] on div "Temporary Text H e y , V e g a ! W e d i d i t ! L o o k a t t h e s u n ! . . …" at bounding box center [184, 0] width 368 height 0
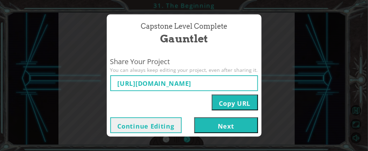
click at [202, 125] on button "Next" at bounding box center [226, 125] width 64 height 16
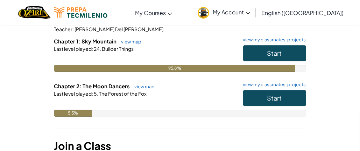
scroll to position [52, 0]
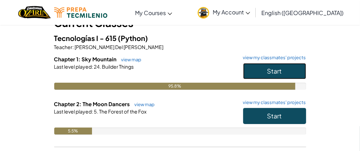
click at [250, 73] on button "Start" at bounding box center [274, 71] width 63 height 16
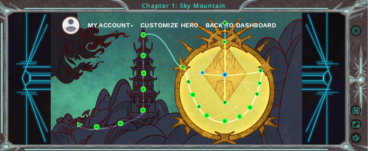
click at [222, 20] on button "Back to Dashboard" at bounding box center [240, 25] width 71 height 11
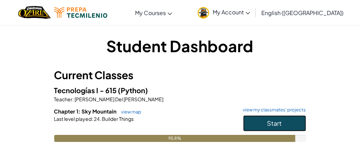
click at [274, 120] on span "Start" at bounding box center [274, 123] width 15 height 8
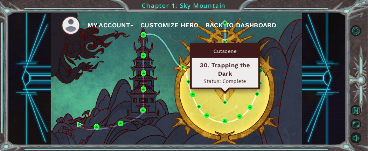
click at [226, 41] on img at bounding box center [225, 41] width 5 height 5
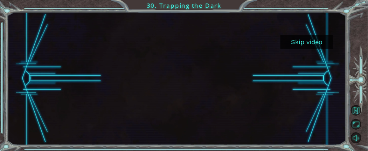
click at [297, 37] on button "Skip video" at bounding box center [306, 42] width 53 height 14
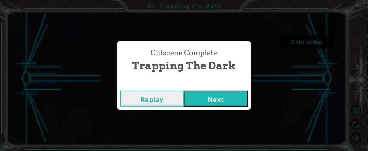
click at [244, 92] on button "Next" at bounding box center [216, 99] width 64 height 16
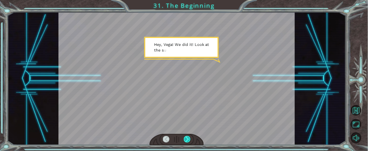
click at [185, 140] on div at bounding box center [187, 139] width 7 height 7
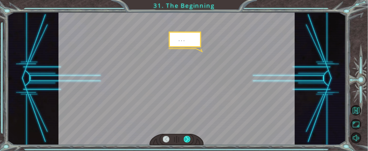
click at [185, 140] on div at bounding box center [187, 139] width 7 height 7
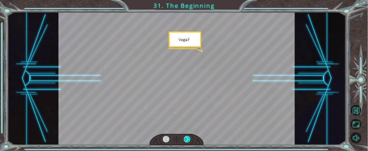
click at [185, 140] on div at bounding box center [187, 139] width 7 height 7
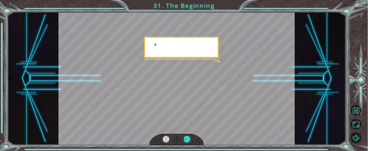
click at [185, 140] on div at bounding box center [187, 139] width 7 height 7
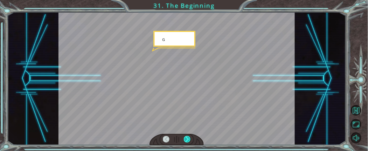
click at [185, 140] on div at bounding box center [187, 139] width 7 height 7
click at [186, 140] on div at bounding box center [187, 139] width 7 height 7
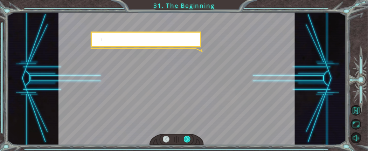
click at [186, 140] on div at bounding box center [187, 139] width 7 height 7
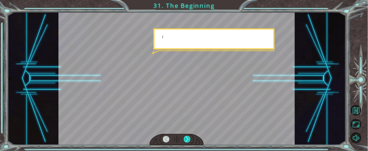
click at [186, 140] on div at bounding box center [187, 139] width 7 height 7
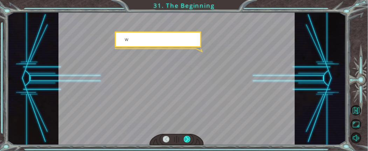
click at [186, 140] on div at bounding box center [187, 139] width 7 height 7
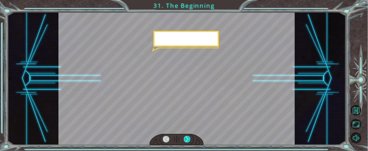
click at [186, 140] on div at bounding box center [187, 139] width 7 height 7
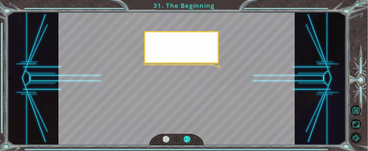
click at [186, 140] on div at bounding box center [187, 139] width 7 height 7
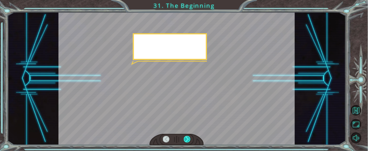
click at [186, 140] on div at bounding box center [187, 139] width 7 height 7
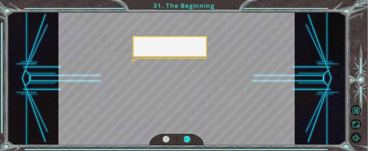
click at [186, 140] on div at bounding box center [187, 139] width 7 height 7
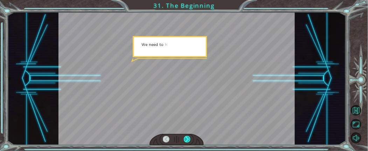
click at [186, 140] on div at bounding box center [187, 139] width 7 height 7
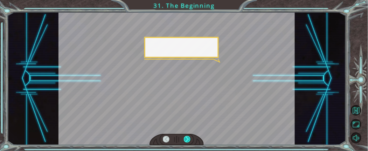
click at [186, 140] on div at bounding box center [187, 139] width 7 height 7
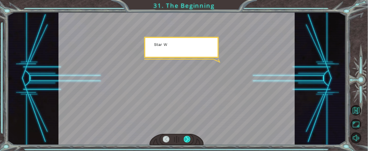
click at [186, 140] on div at bounding box center [187, 139] width 7 height 7
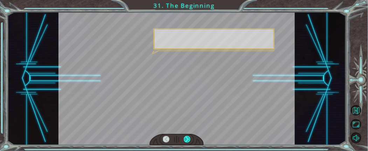
click at [186, 140] on div at bounding box center [187, 139] width 7 height 7
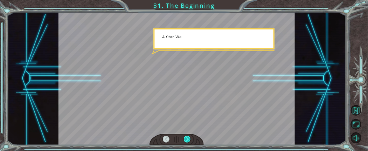
click at [186, 140] on div at bounding box center [187, 139] width 7 height 7
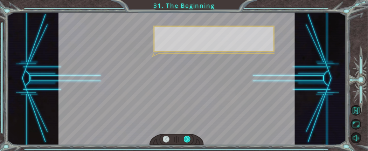
click at [186, 140] on div at bounding box center [187, 139] width 7 height 7
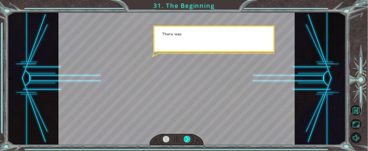
click at [186, 140] on div at bounding box center [187, 139] width 7 height 7
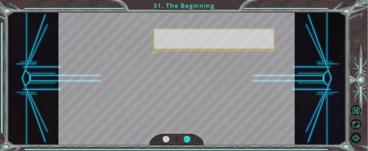
click at [186, 140] on div at bounding box center [187, 139] width 7 height 7
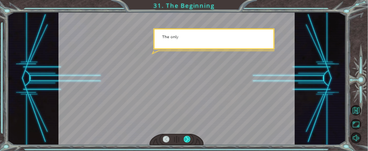
click at [186, 140] on div at bounding box center [187, 139] width 7 height 7
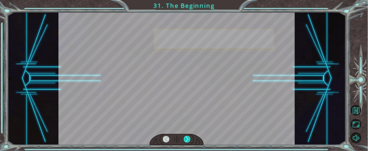
click at [186, 140] on div at bounding box center [187, 139] width 7 height 7
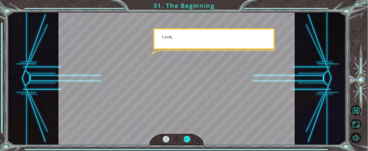
click at [186, 140] on div at bounding box center [187, 139] width 7 height 7
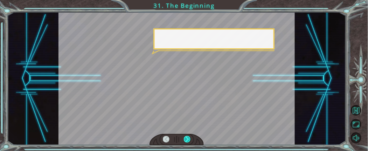
click at [186, 140] on div at bounding box center [187, 139] width 7 height 7
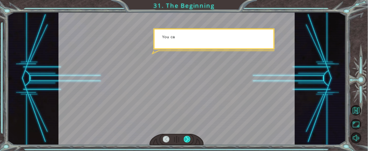
click at [186, 140] on div at bounding box center [187, 139] width 7 height 7
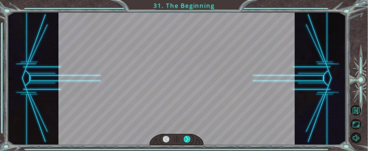
click at [186, 140] on div at bounding box center [187, 139] width 7 height 7
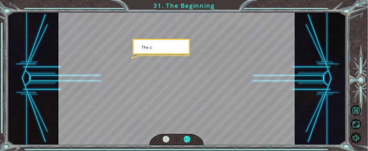
click at [186, 140] on div at bounding box center [187, 139] width 7 height 7
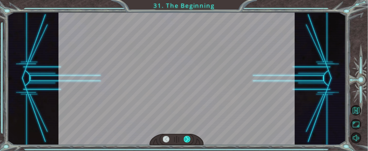
click at [186, 140] on div at bounding box center [187, 139] width 7 height 7
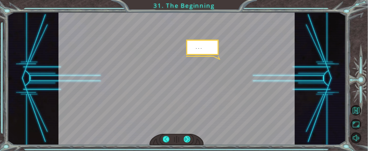
click at [186, 140] on div at bounding box center [187, 139] width 7 height 7
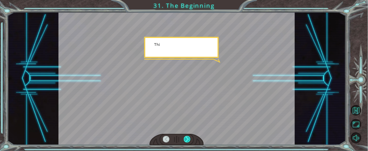
click at [186, 140] on div at bounding box center [187, 139] width 7 height 7
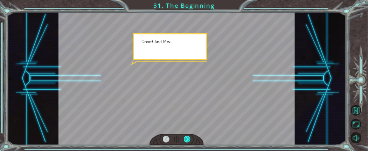
click at [186, 140] on div at bounding box center [187, 139] width 7 height 7
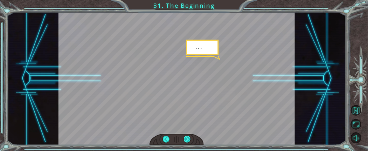
click at [186, 140] on div at bounding box center [187, 139] width 7 height 7
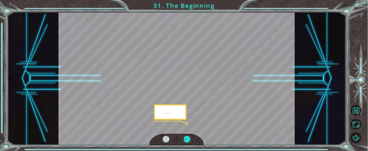
click at [186, 140] on div at bounding box center [187, 139] width 7 height 7
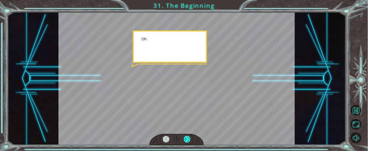
click at [186, 140] on div at bounding box center [187, 139] width 7 height 7
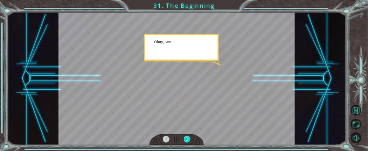
click at [186, 140] on div at bounding box center [187, 139] width 7 height 7
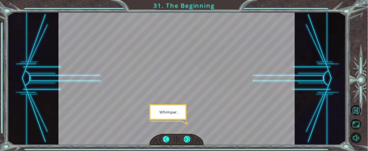
click at [186, 140] on div at bounding box center [187, 139] width 7 height 7
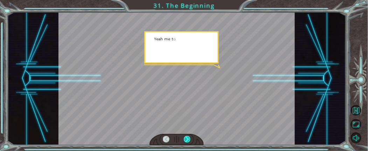
click at [186, 140] on div at bounding box center [187, 139] width 7 height 7
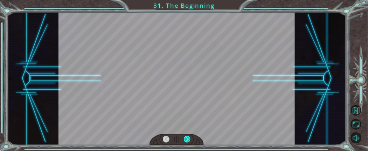
click at [186, 140] on div at bounding box center [187, 139] width 7 height 7
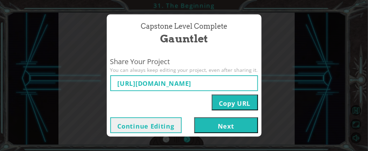
type input "[URL][DOMAIN_NAME]"
click at [215, 105] on button "Copy URL" at bounding box center [235, 103] width 46 height 16
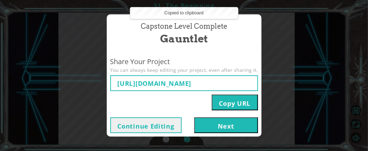
click at [219, 121] on button "Next" at bounding box center [226, 125] width 64 height 16
